Goal: Information Seeking & Learning: Learn about a topic

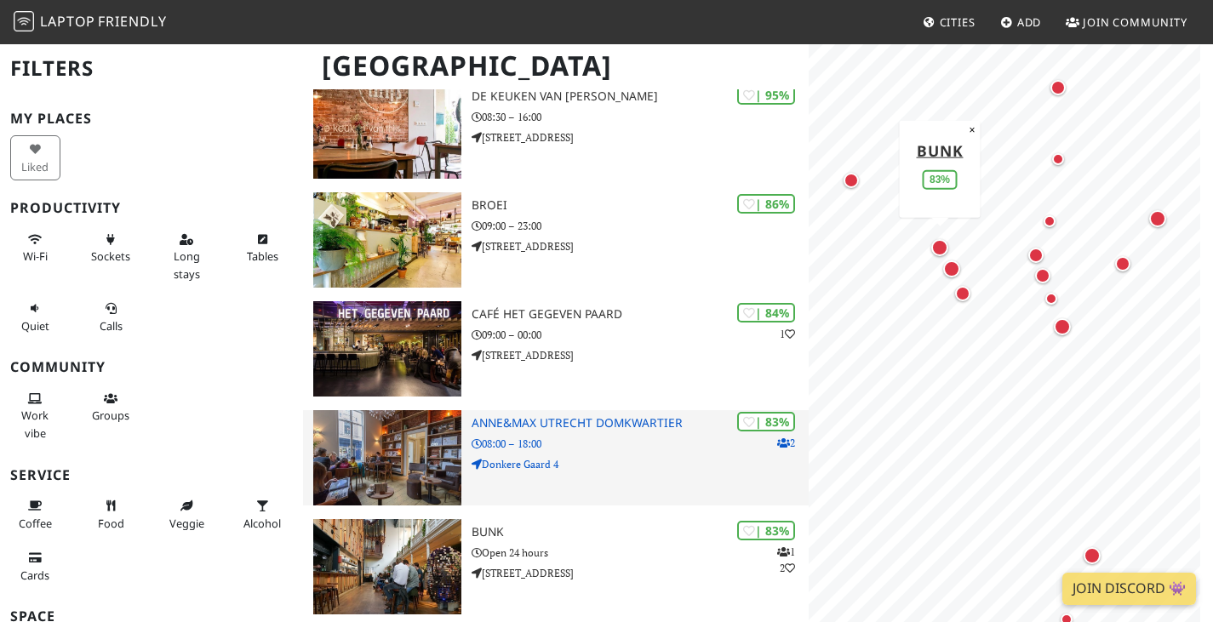
scroll to position [158, 0]
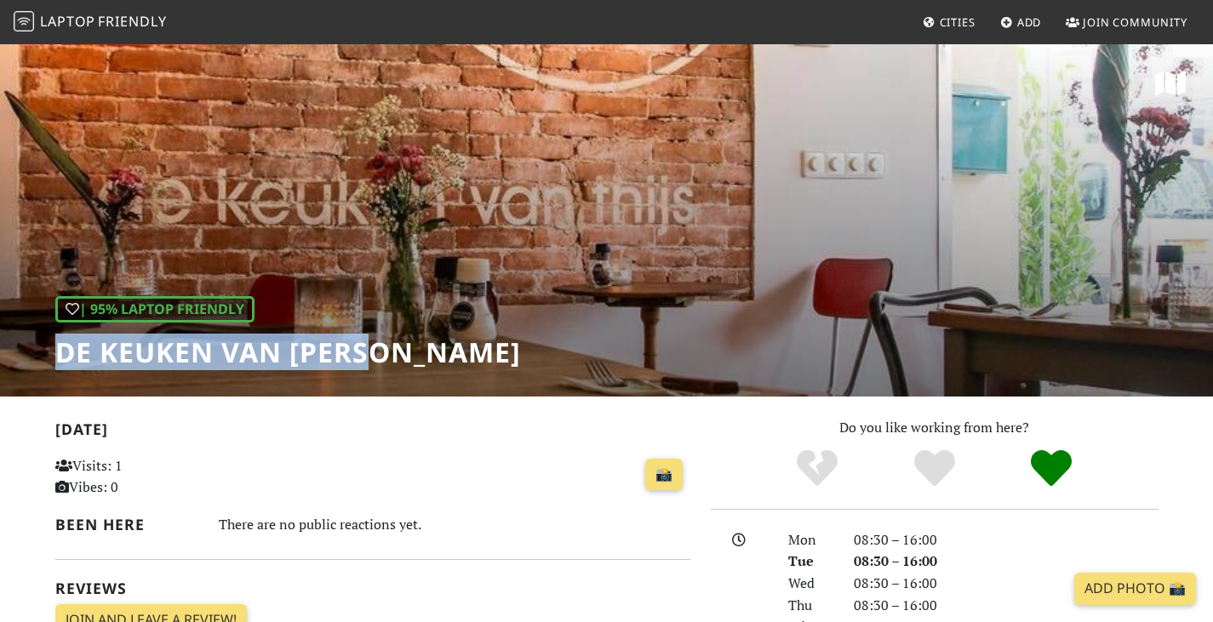
drag, startPoint x: 386, startPoint y: 342, endPoint x: 57, endPoint y: 356, distance: 328.9
click at [57, 356] on div "| 95% Laptop Friendly De keuken van [PERSON_NAME]" at bounding box center [606, 220] width 1213 height 354
copy h1 "De keuken van [PERSON_NAME]"
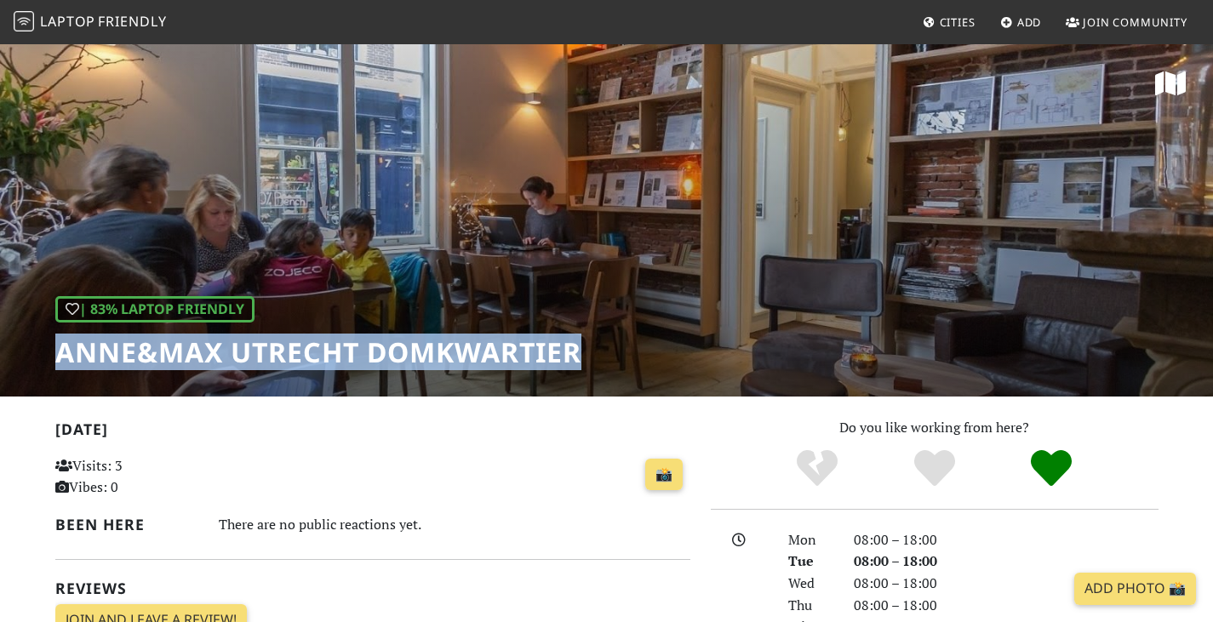
drag, startPoint x: 605, startPoint y: 345, endPoint x: 50, endPoint y: 350, distance: 555.0
click at [50, 350] on div "| 83% Laptop Friendly Anne&Max Utrecht Domkwartier" at bounding box center [606, 220] width 1213 height 354
copy h1 "Anne&Max Utrecht Domkwartier"
